Goal: Register for event/course

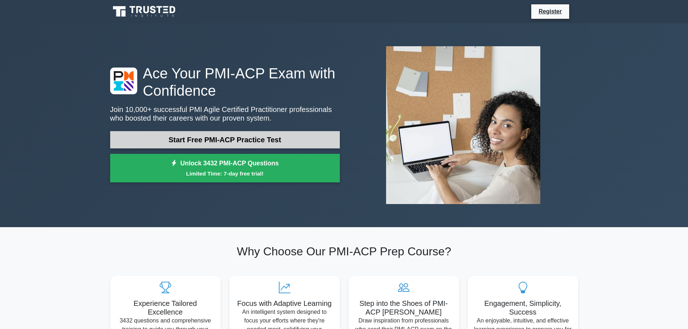
click at [196, 139] on link "Start Free PMI-ACP Practice Test" at bounding box center [225, 139] width 230 height 17
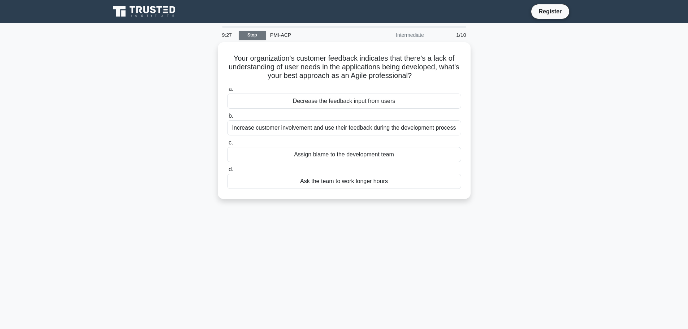
click at [255, 38] on link "Stop" at bounding box center [252, 35] width 27 height 9
